Goal: Task Accomplishment & Management: Manage account settings

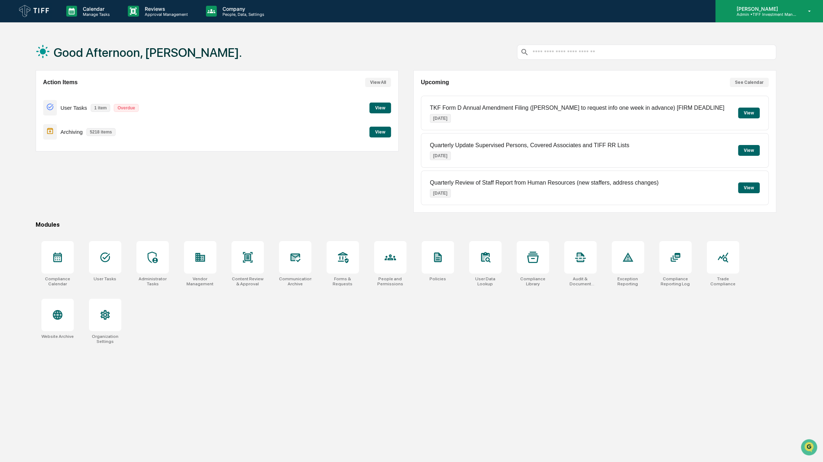
click at [767, 14] on p "Admin • TIFF Investment Management" at bounding box center [763, 14] width 67 height 5
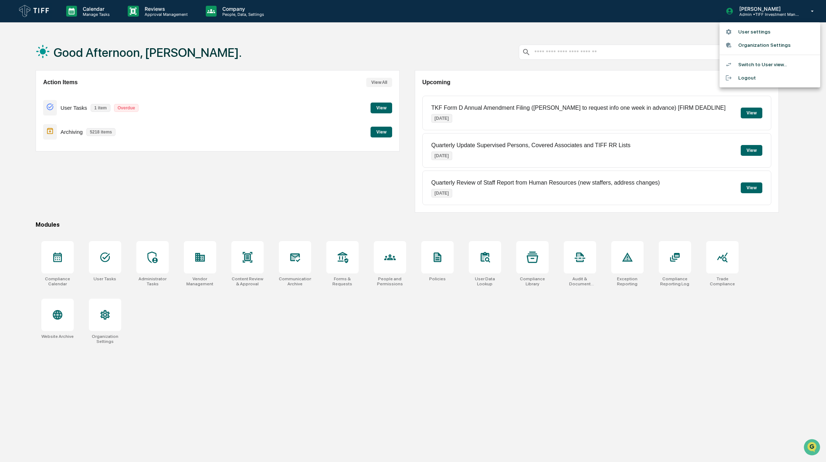
click at [753, 36] on li "User settings" at bounding box center [770, 31] width 101 height 13
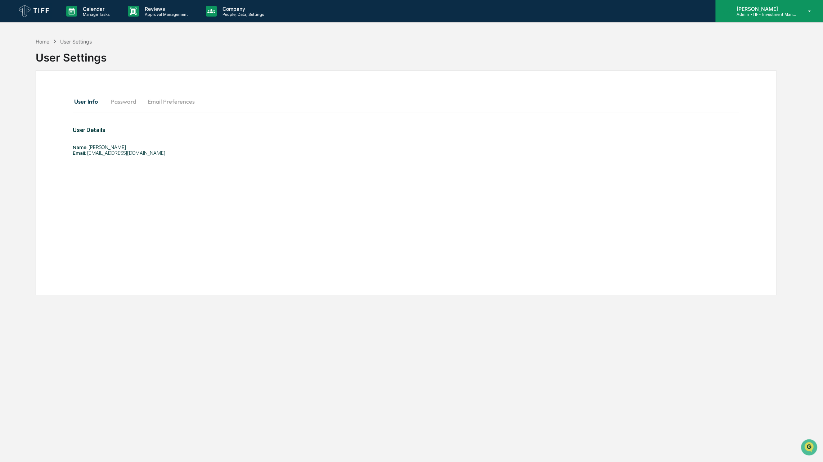
click at [763, 13] on p "Admin • TIFF Investment Management" at bounding box center [763, 14] width 67 height 5
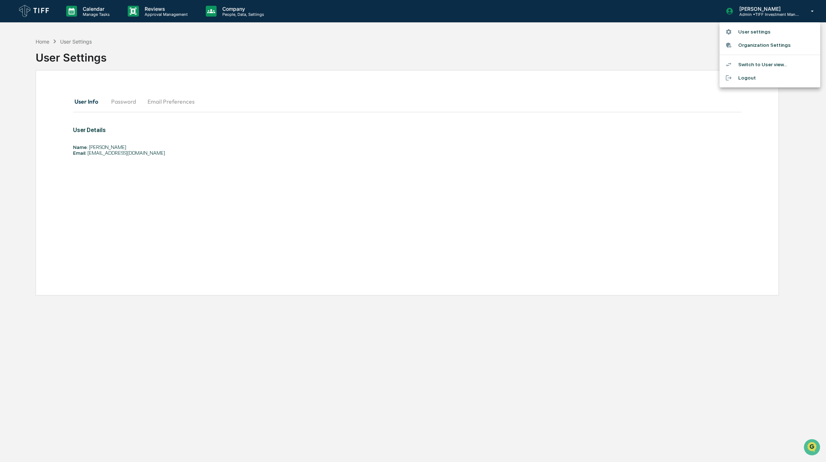
click at [746, 66] on li "Switch to User view..." at bounding box center [770, 64] width 101 height 13
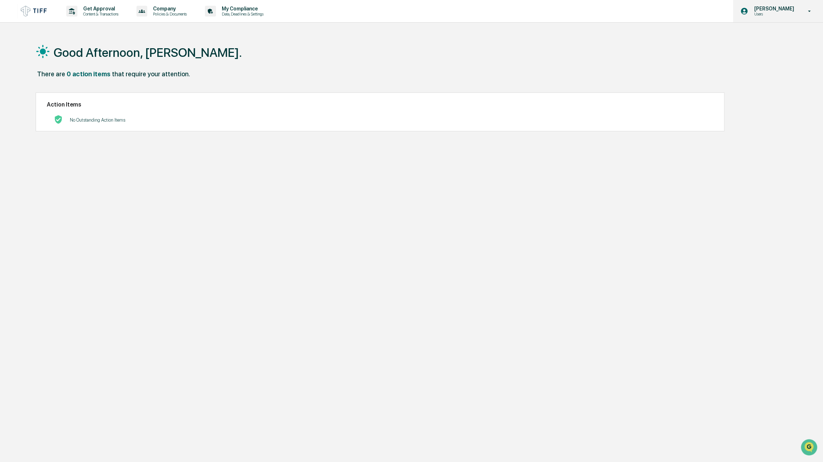
click at [779, 10] on p "[PERSON_NAME]" at bounding box center [772, 9] width 49 height 6
click at [240, 9] on div at bounding box center [413, 231] width 826 height 462
click at [235, 12] on p "Data, Deadlines & Settings" at bounding box center [241, 14] width 51 height 5
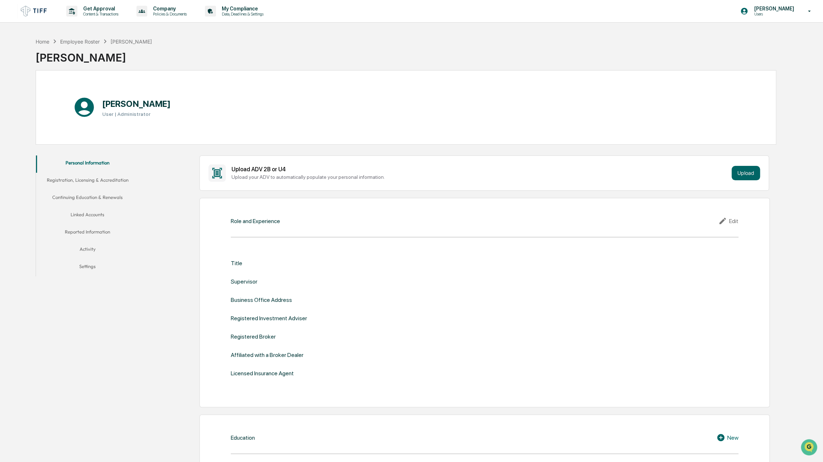
click at [83, 213] on button "Linked Accounts" at bounding box center [87, 215] width 103 height 17
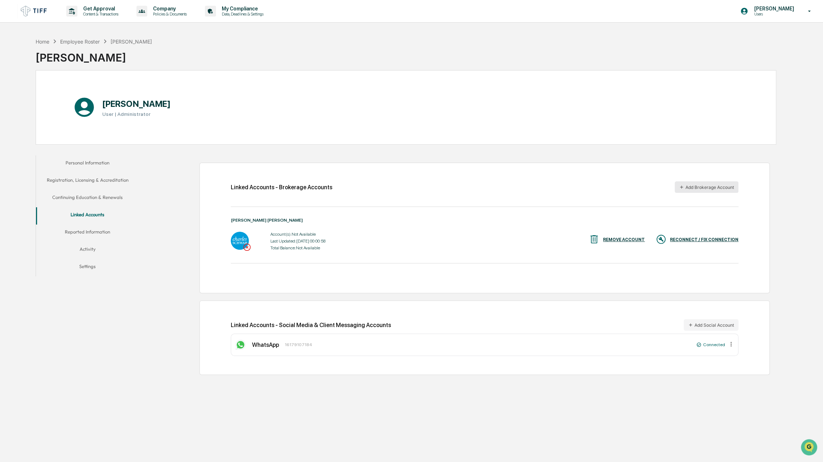
click at [703, 186] on button "Add Brokerage Account" at bounding box center [706, 187] width 64 height 12
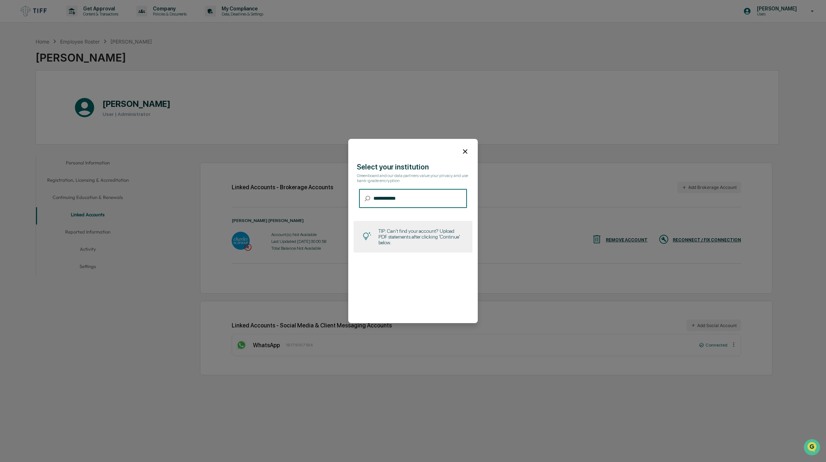
type input "******"
